Goal: Task Accomplishment & Management: Manage account settings

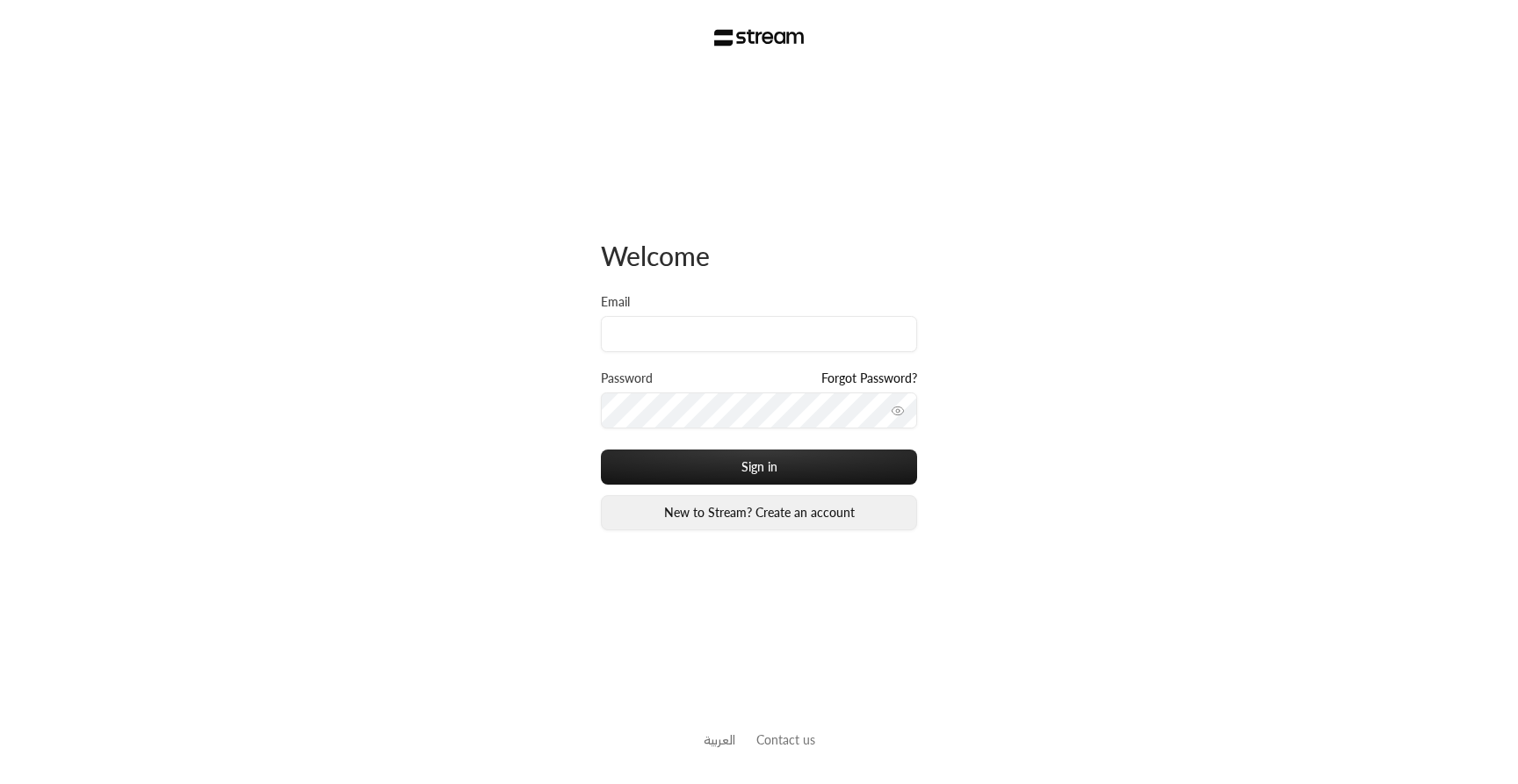
click at [705, 508] on link "New to Stream? Create an account" at bounding box center [758, 512] width 316 height 35
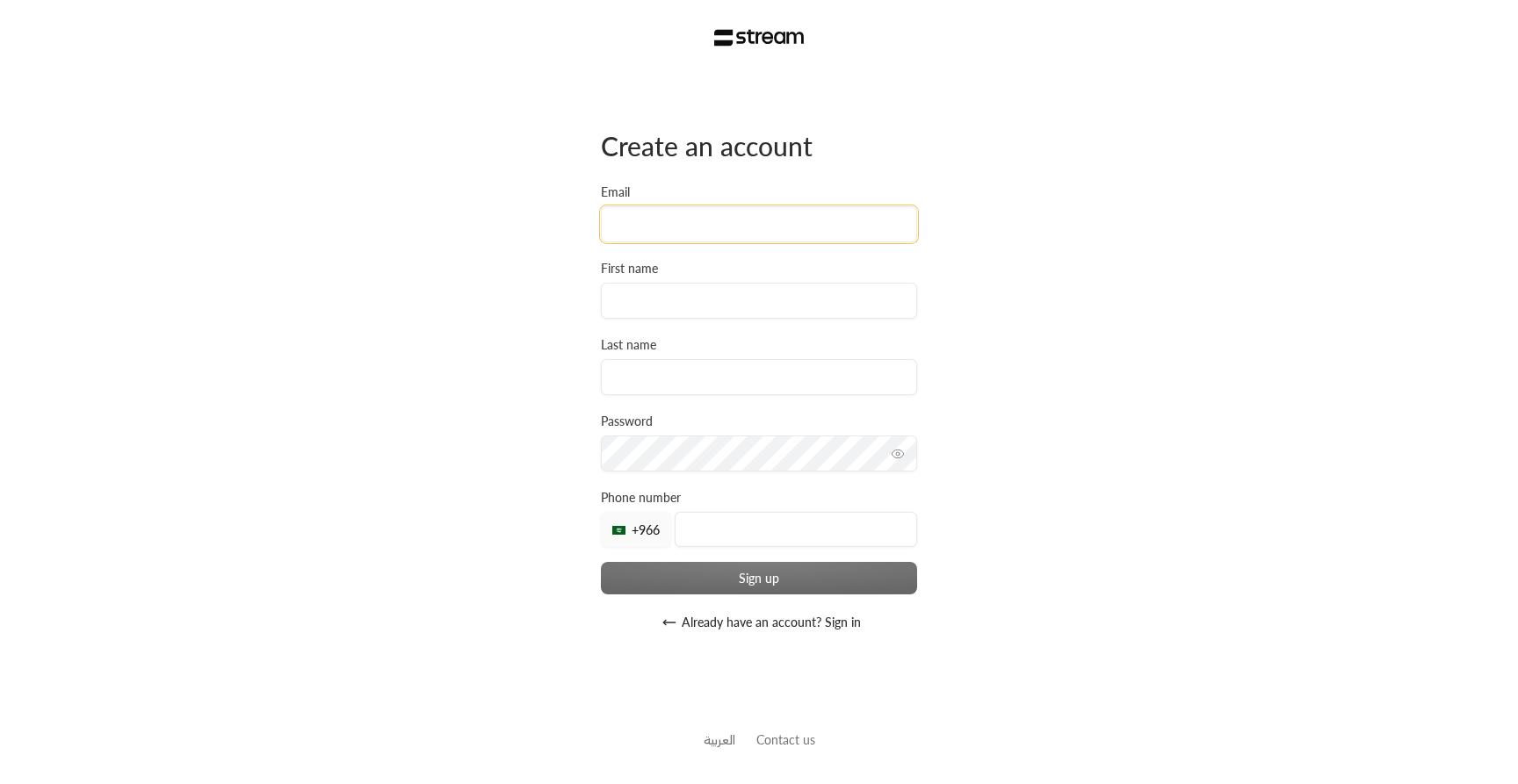
click at [681, 234] on input "Email" at bounding box center [758, 224] width 316 height 36
click at [718, 753] on link "العربية" at bounding box center [719, 740] width 32 height 32
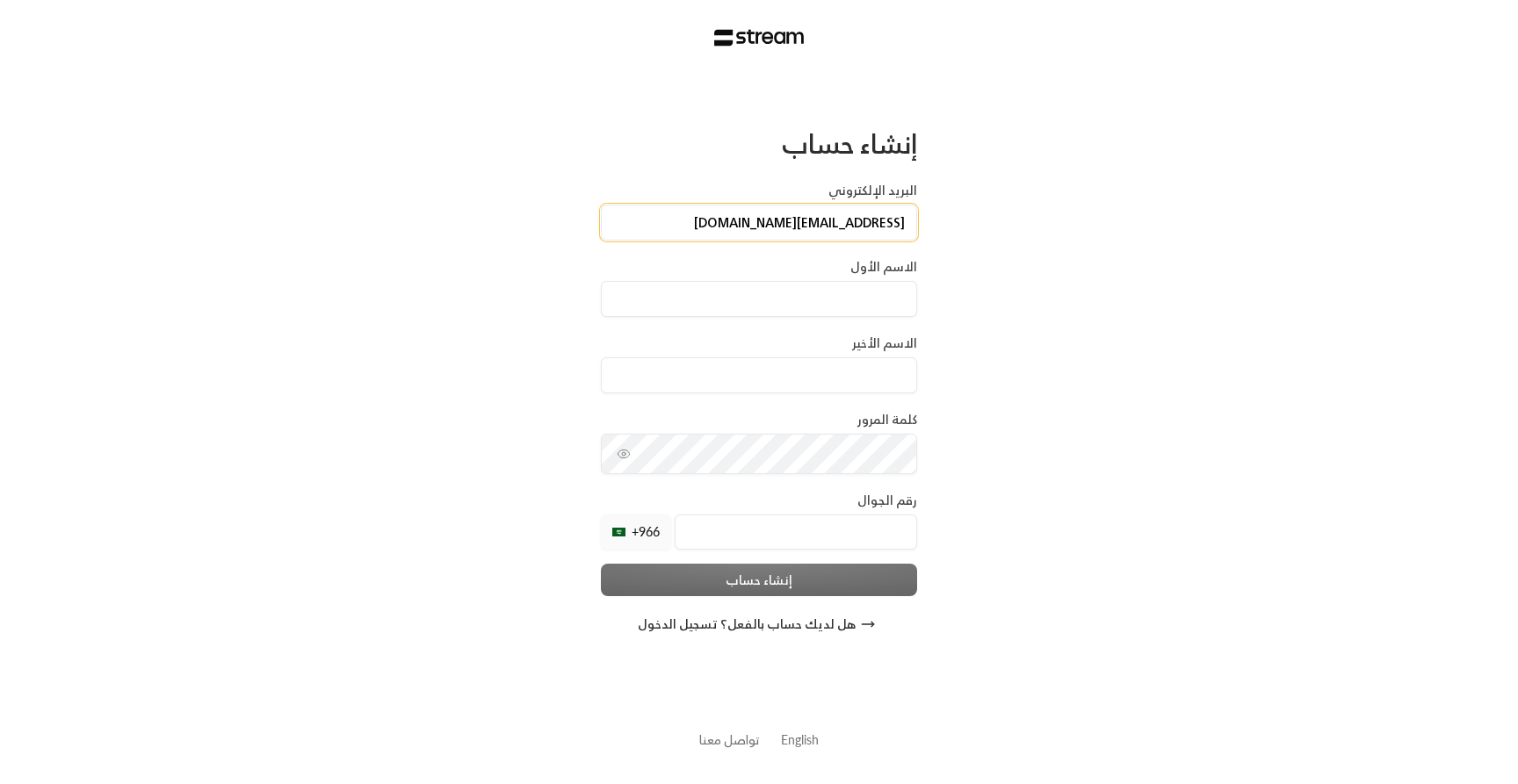
type input "[EMAIL_ADDRESS][DOMAIN_NAME]"
type input "[PERSON_NAME]"
type input "Aldlaigan"
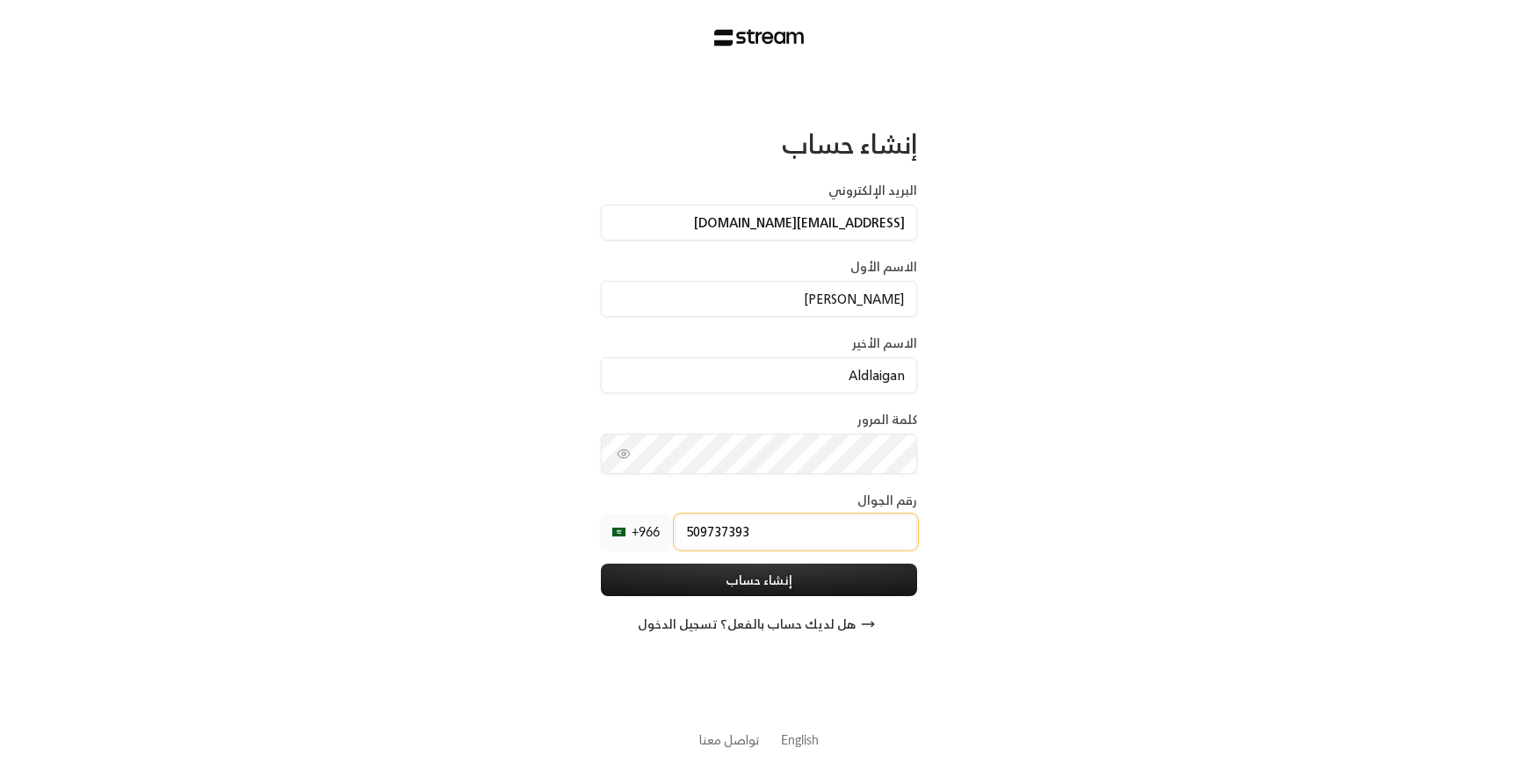
type input "509737393"
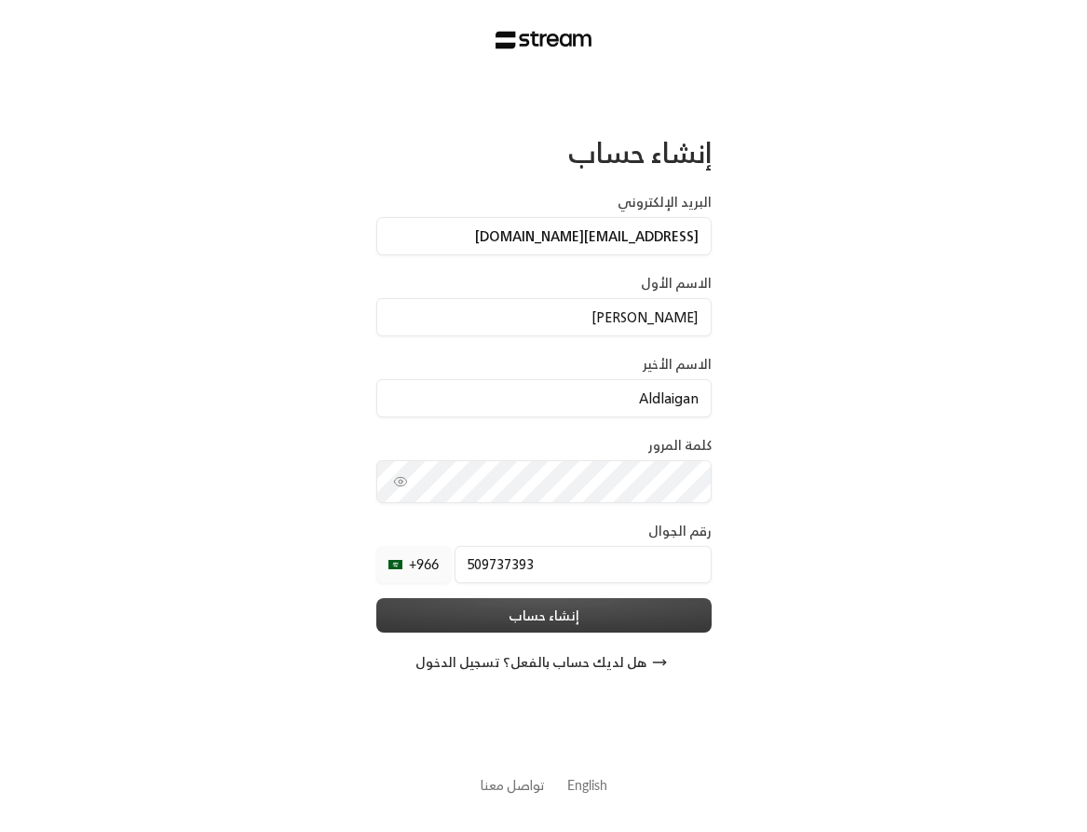
click at [623, 631] on button "إنشاء حساب" at bounding box center [543, 615] width 335 height 34
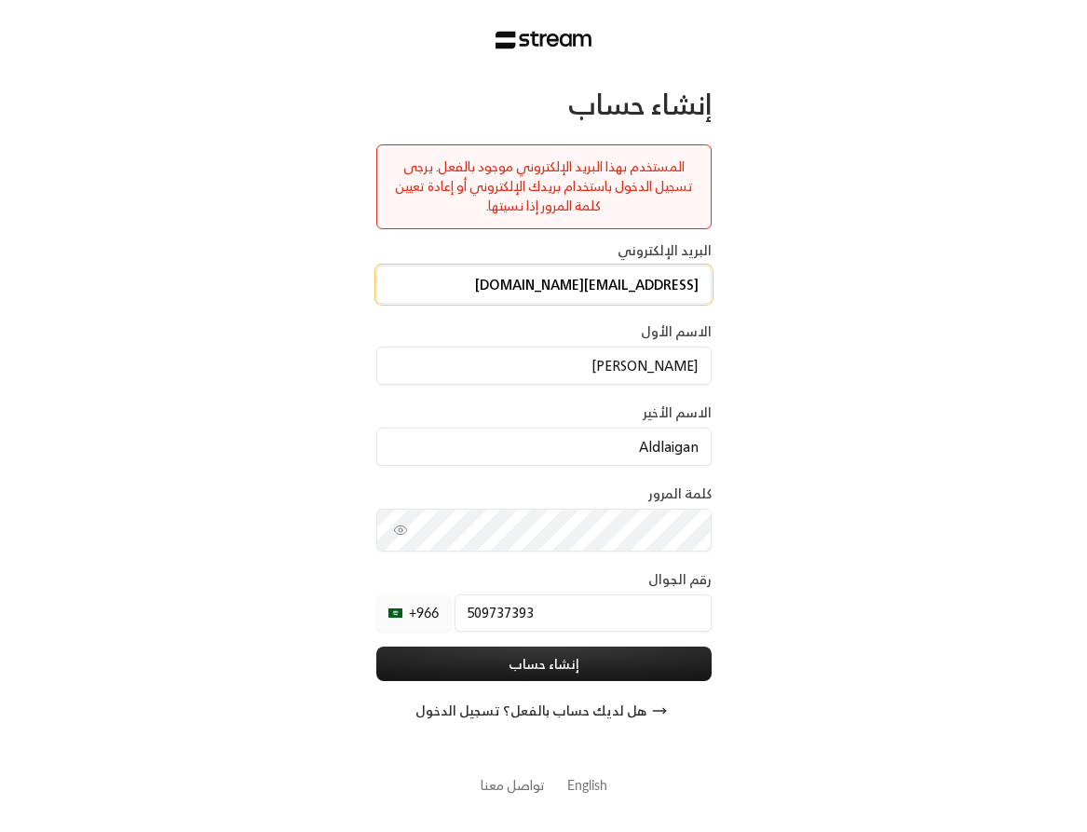
click at [645, 281] on input "[EMAIL_ADDRESS][DOMAIN_NAME]" at bounding box center [543, 284] width 335 height 38
click at [604, 163] on div "المستخدم بهذا البريد الإلكتروني موجود بالفعل. يرجى تسجيل الدخول باستخدام بريدك …" at bounding box center [543, 186] width 309 height 59
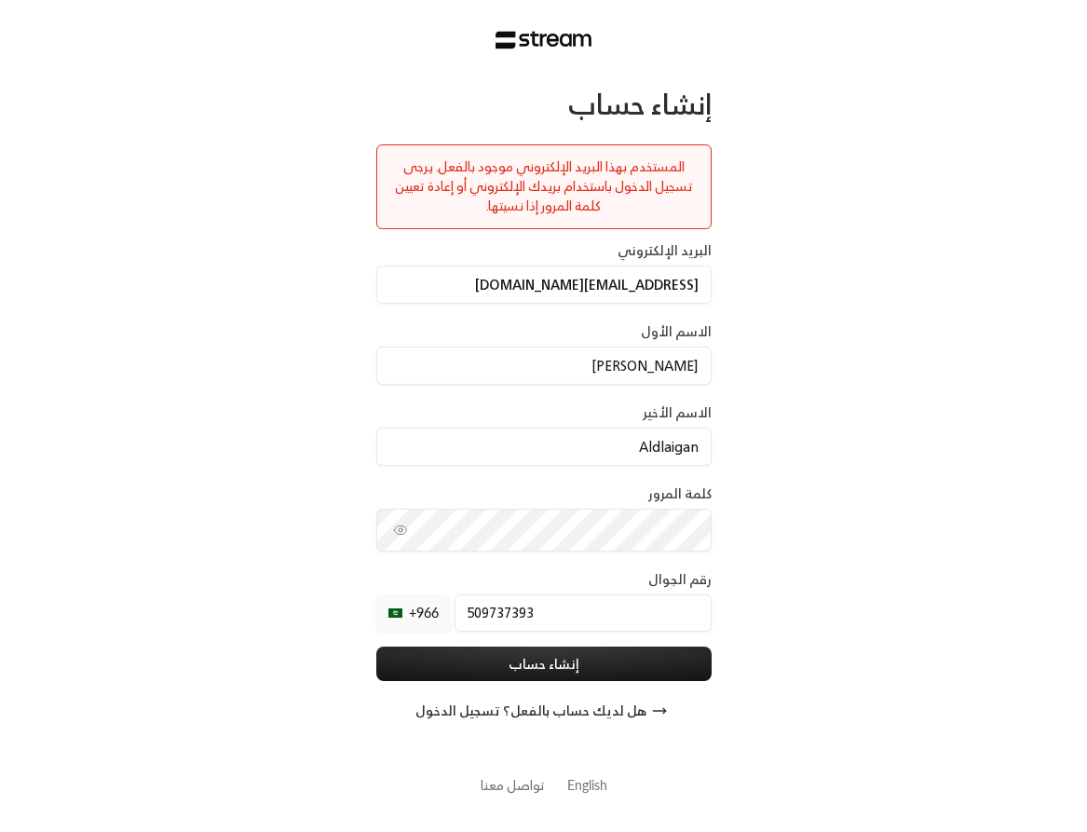
click at [604, 163] on div "المستخدم بهذا البريد الإلكتروني موجود بالفعل. يرجى تسجيل الدخول باستخدام بريدك …" at bounding box center [543, 186] width 309 height 59
drag, startPoint x: 686, startPoint y: 161, endPoint x: 444, endPoint y: 162, distance: 242.2
click at [444, 162] on div "المستخدم بهذا البريد الإلكتروني موجود بالفعل. يرجى تسجيل الدخول باستخدام بريدك …" at bounding box center [543, 186] width 309 height 59
copy div "المستخدم بهذا البريد الإلكتروني موجود بالفع"
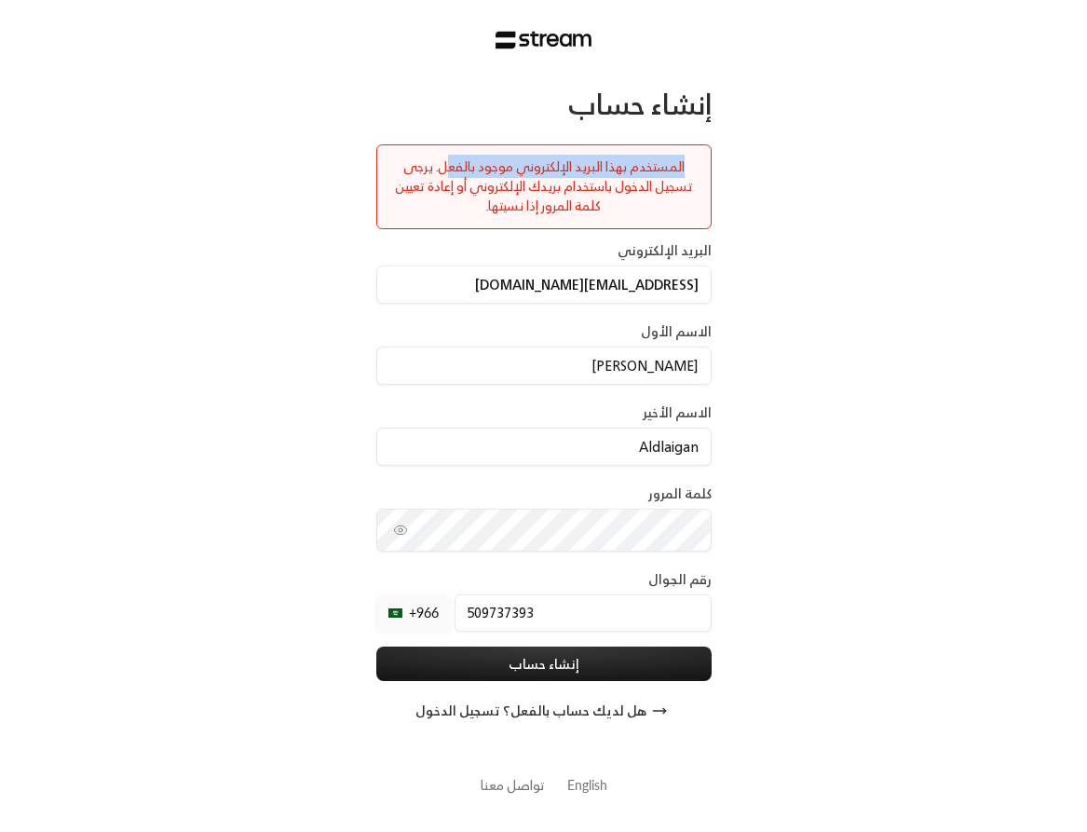
click at [444, 162] on div "المستخدم بهذا البريد الإلكتروني موجود بالفعل. يرجى تسجيل الدخول باستخدام بريدك …" at bounding box center [543, 186] width 309 height 59
click at [581, 788] on link "English" at bounding box center [587, 785] width 40 height 34
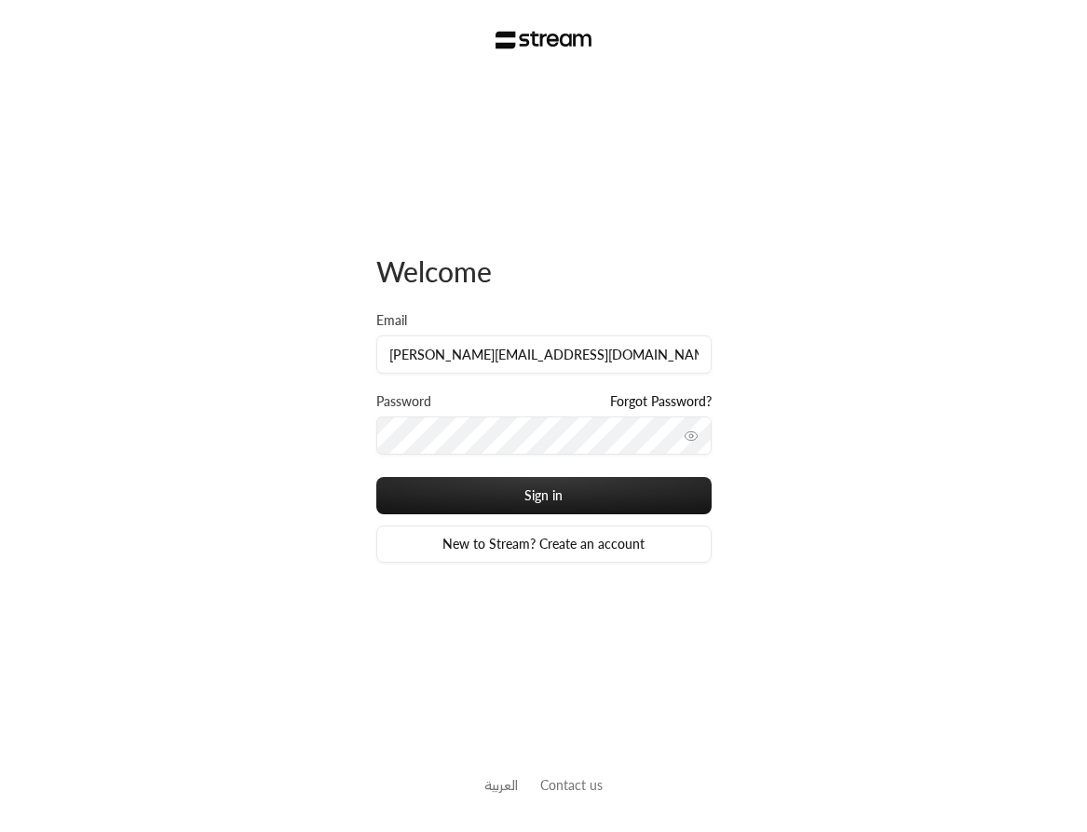
type input "[PERSON_NAME][EMAIL_ADDRESS][DOMAIN_NAME]"
click at [376, 477] on button "Sign in" at bounding box center [543, 495] width 335 height 37
